Goal: Find specific page/section: Find specific page/section

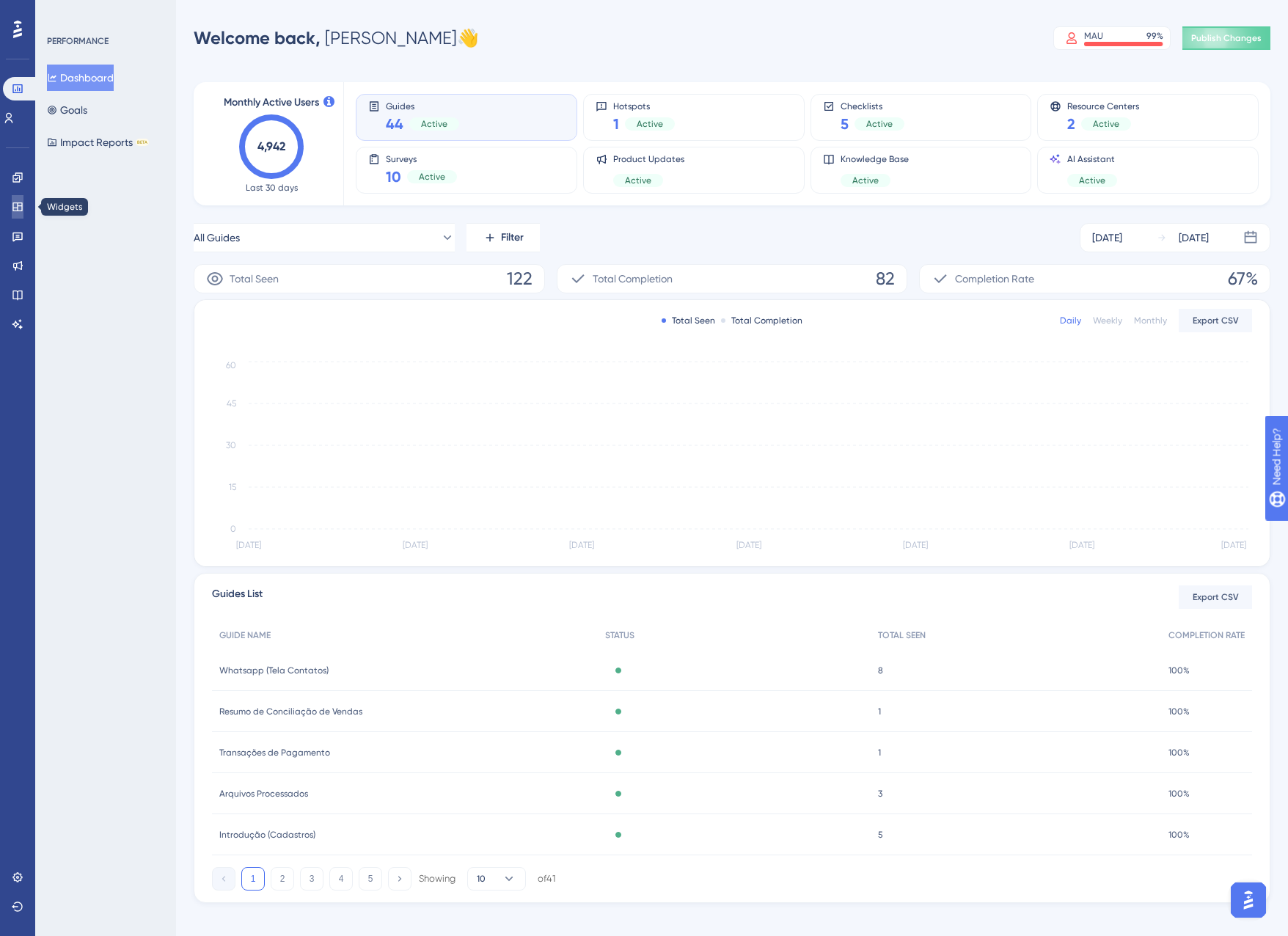
click at [18, 207] on icon at bounding box center [17, 207] width 9 height 8
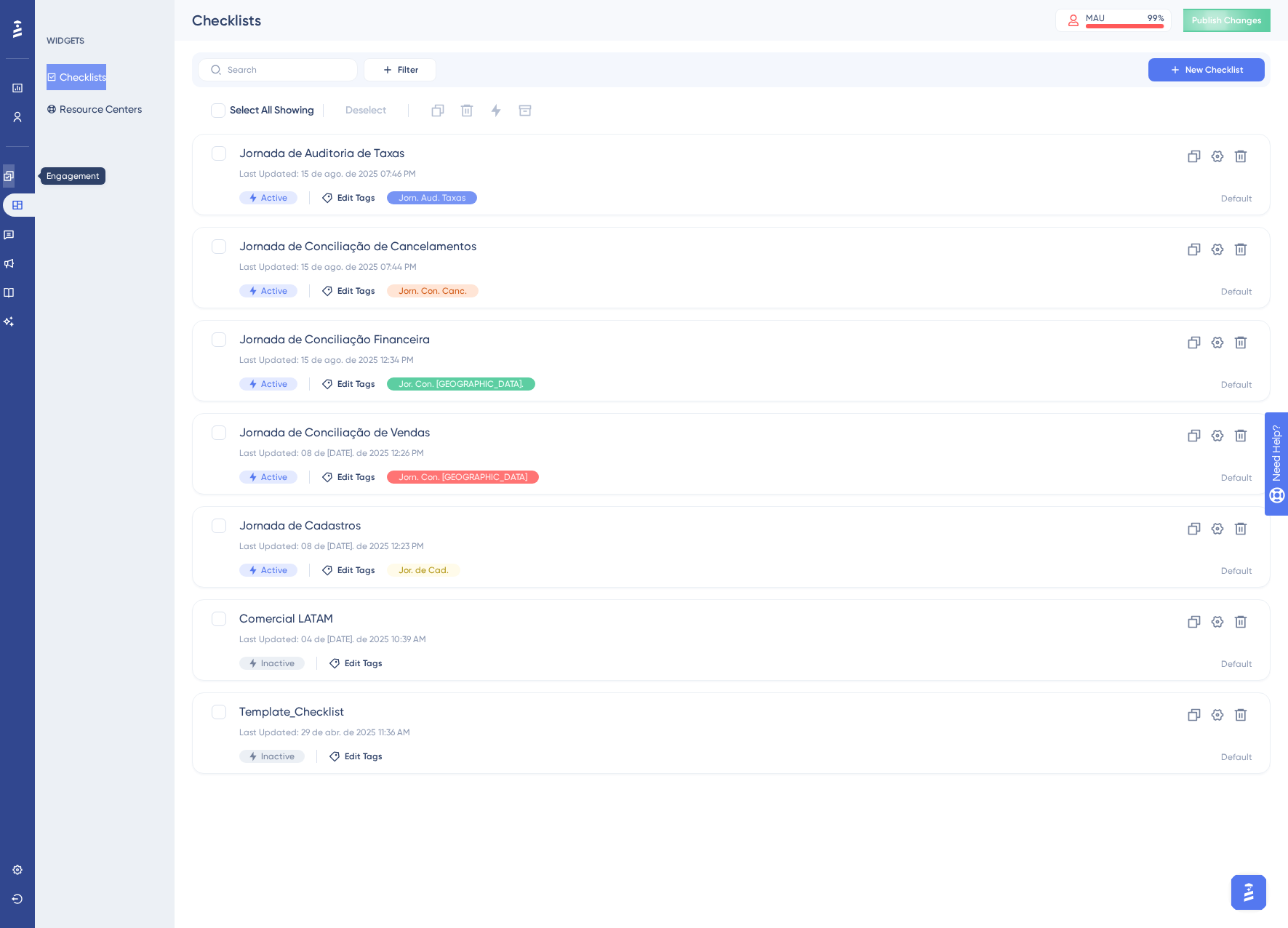
click at [13, 180] on icon at bounding box center [7, 175] width 9 height 9
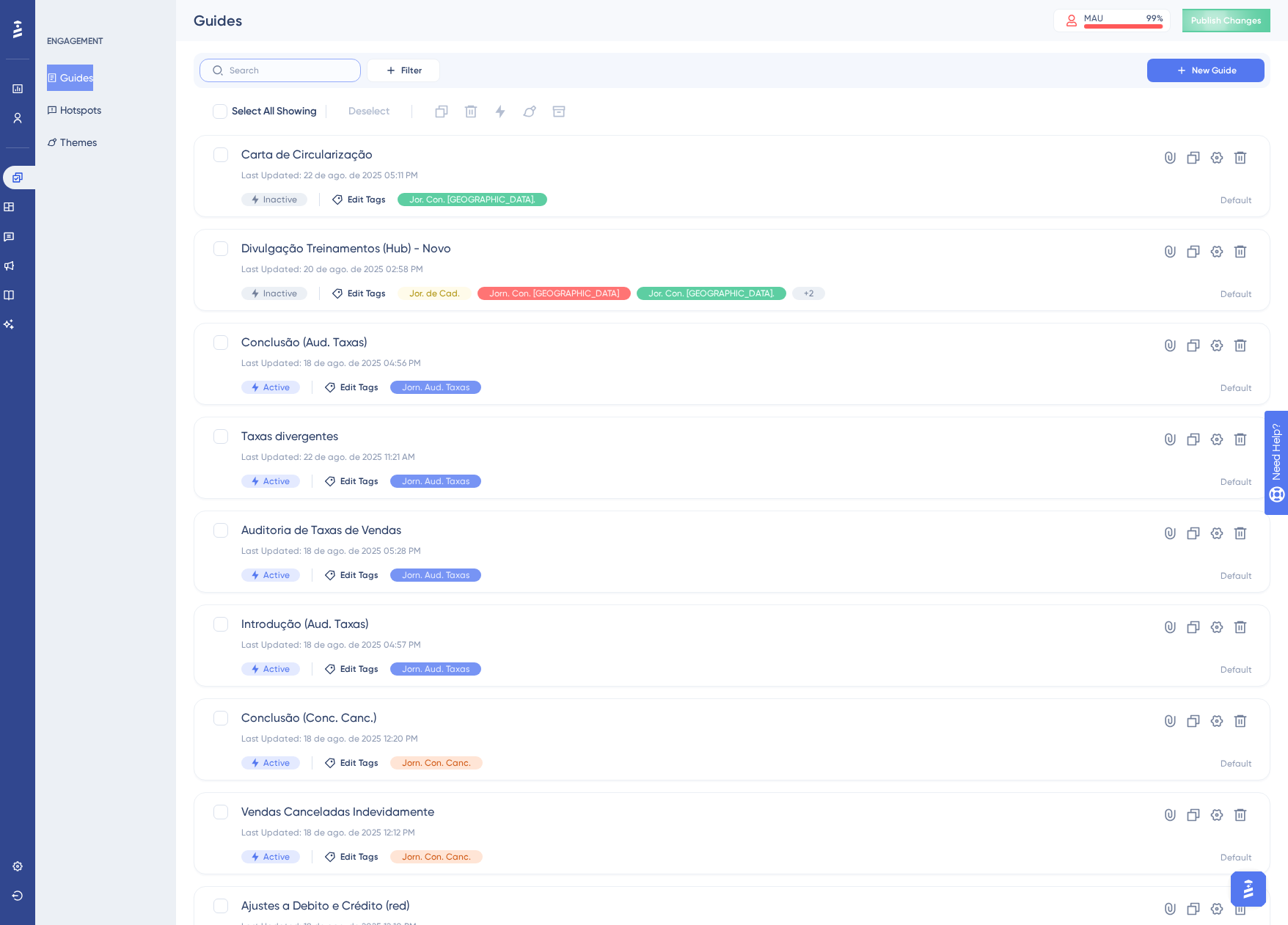
click at [307, 75] on input "text" at bounding box center [290, 71] width 119 height 10
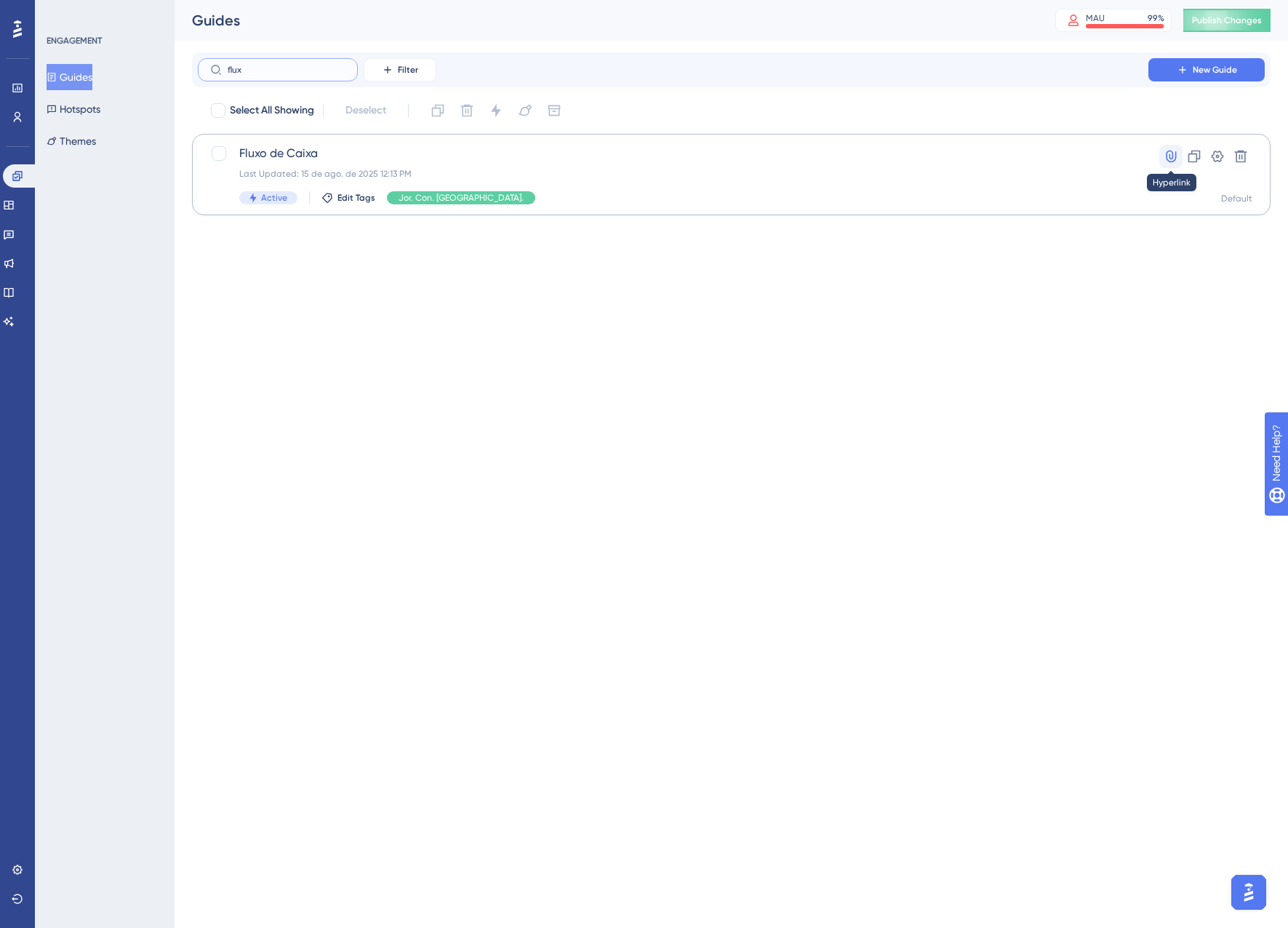
type input "flux"
click at [1166, 158] on icon at bounding box center [1170, 156] width 14 height 14
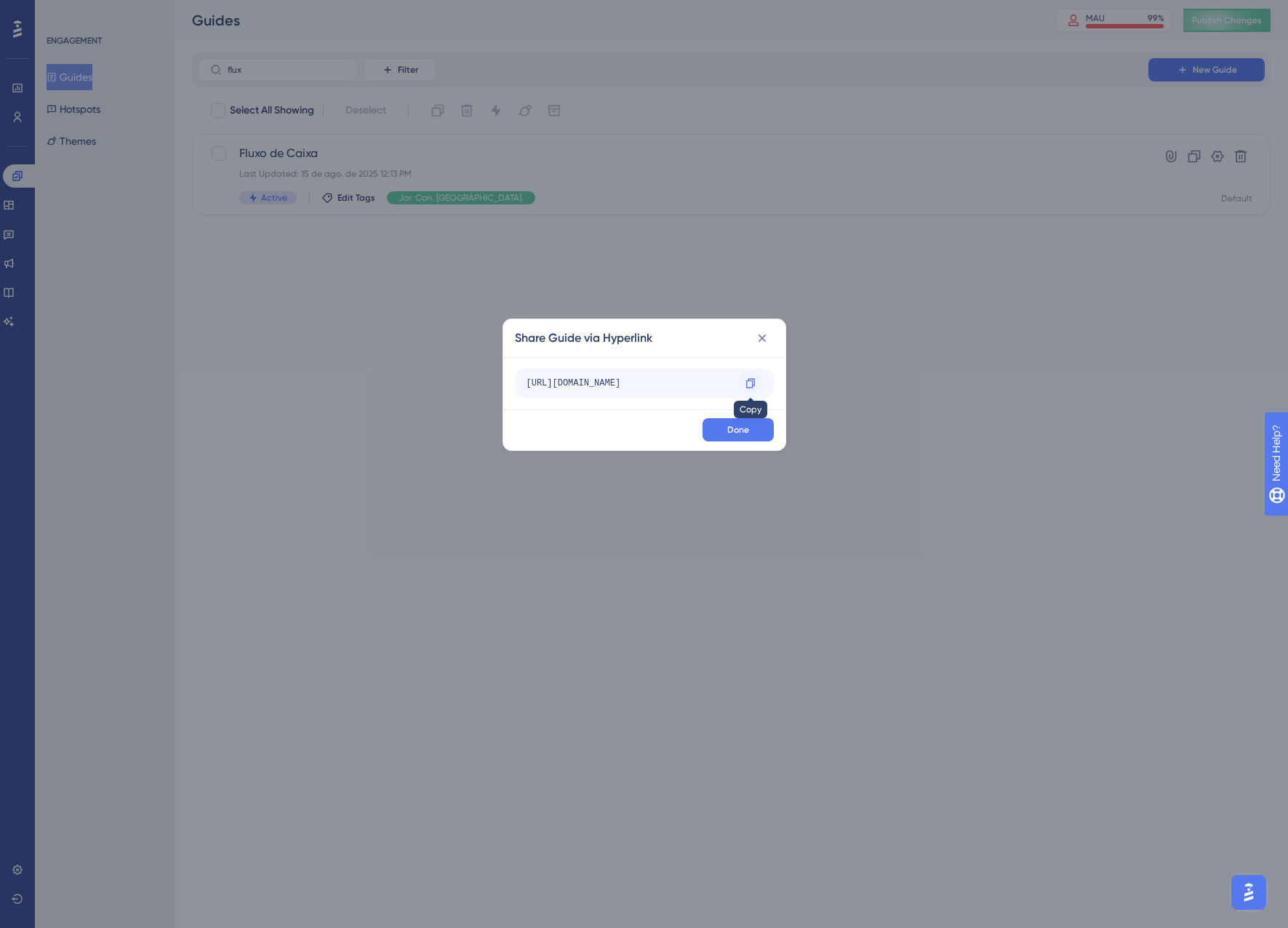
drag, startPoint x: 751, startPoint y: 384, endPoint x: 757, endPoint y: 380, distance: 7.2
click at [750, 384] on icon at bounding box center [751, 384] width 12 height 12
